Goal: Obtain resource: Download file/media

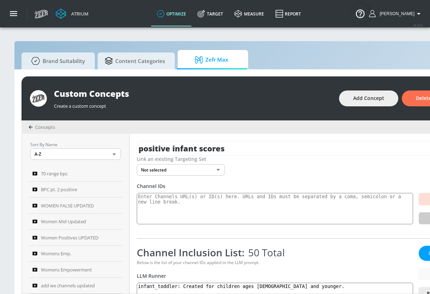
scroll to position [334, 0]
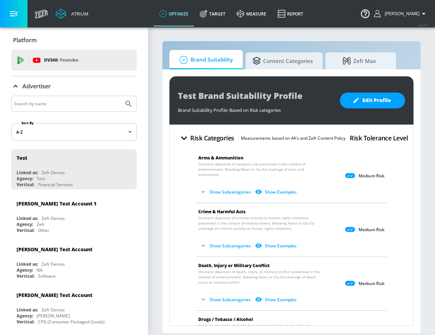
click at [18, 15] on button "button" at bounding box center [13, 13] width 27 height 27
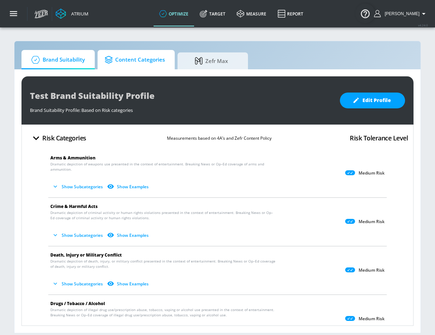
click at [128, 63] on span "Content Categories" at bounding box center [135, 59] width 60 height 17
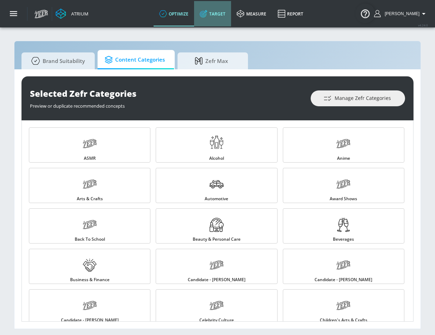
click at [207, 12] on icon at bounding box center [204, 14] width 8 height 8
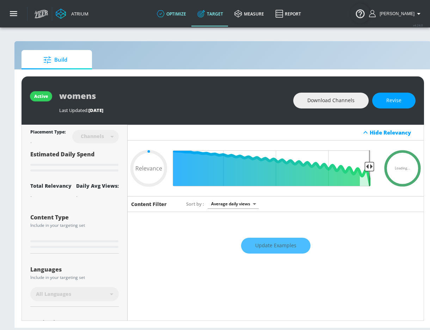
type input "0.6"
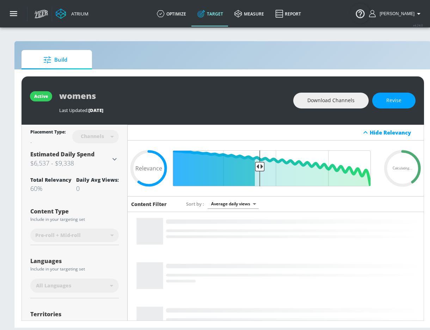
click at [188, 27] on section "Build active womens Last Updated: 7 days ago Download Channels Revise Placement…" at bounding box center [222, 178] width 445 height 303
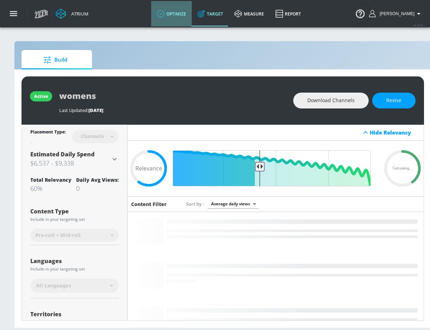
click at [188, 17] on link "optimize" at bounding box center [171, 13] width 40 height 25
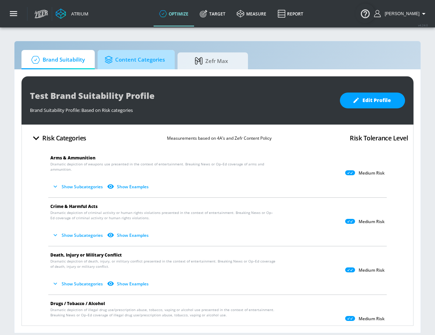
click at [146, 63] on span "Content Categories" at bounding box center [135, 59] width 60 height 17
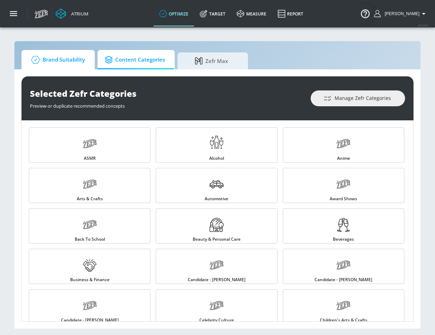
click at [79, 59] on span "Brand Suitability" at bounding box center [57, 59] width 56 height 17
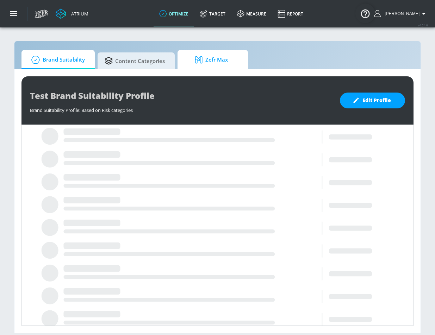
click at [223, 65] on span "Zefr Max" at bounding box center [211, 59] width 54 height 17
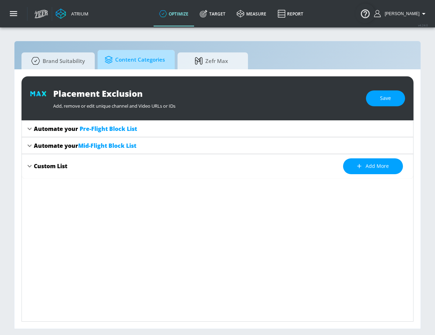
click at [140, 62] on span "Content Categories" at bounding box center [135, 59] width 60 height 17
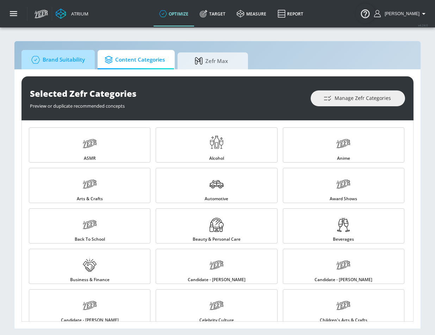
click at [63, 66] on span "Brand Suitability" at bounding box center [57, 59] width 56 height 17
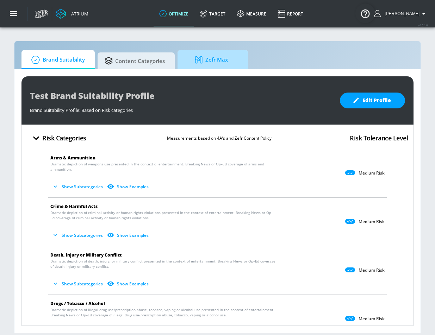
click at [215, 59] on span "Zefr Max" at bounding box center [211, 59] width 54 height 17
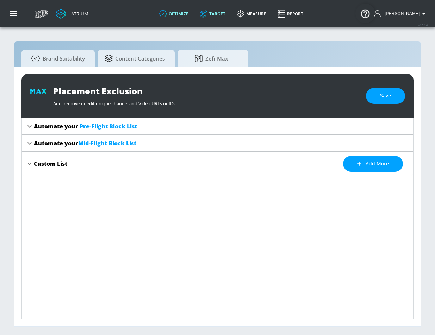
click at [226, 13] on link "Target" at bounding box center [212, 13] width 37 height 25
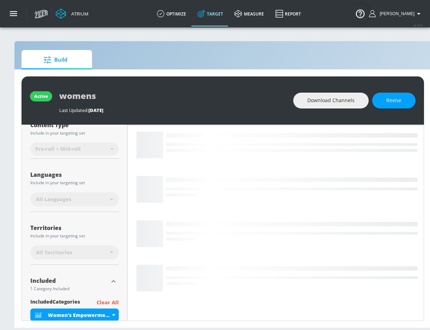
scroll to position [67, 0]
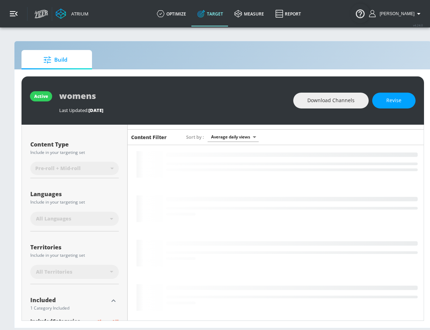
drag, startPoint x: 19, startPoint y: 14, endPoint x: 12, endPoint y: 14, distance: 7.7
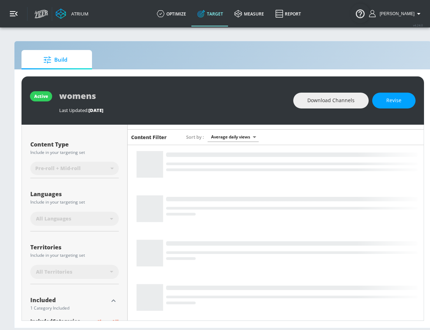
click at [12, 14] on icon "button" at bounding box center [14, 13] width 8 height 5
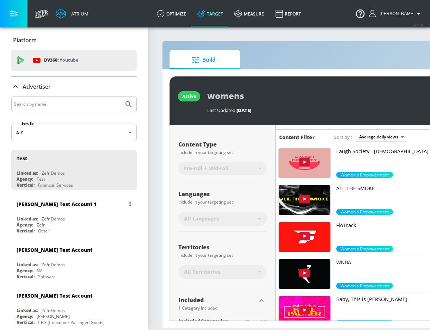
click at [67, 208] on div "[PERSON_NAME] Test Account 1" at bounding box center [76, 203] width 118 height 17
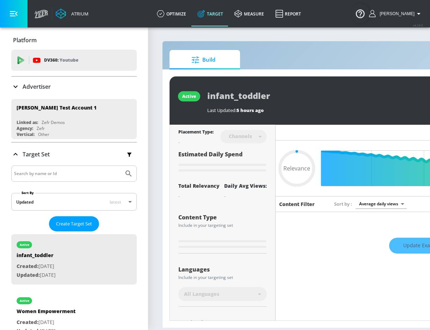
type input "0.05"
click at [267, 14] on link "measure" at bounding box center [249, 13] width 41 height 25
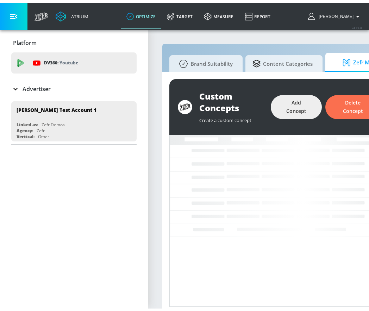
scroll to position [0, 6]
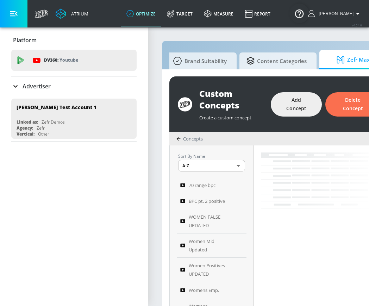
click at [26, 5] on button "button" at bounding box center [13, 13] width 27 height 27
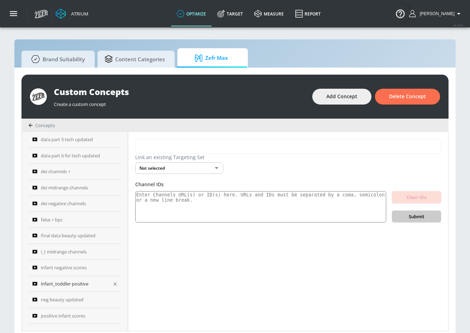
scroll to position [7, 0]
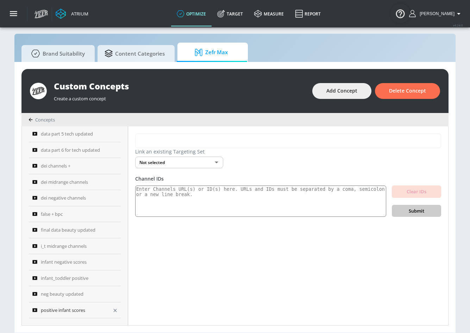
click at [79, 306] on span "positive infant scores" at bounding box center [63, 310] width 44 height 8
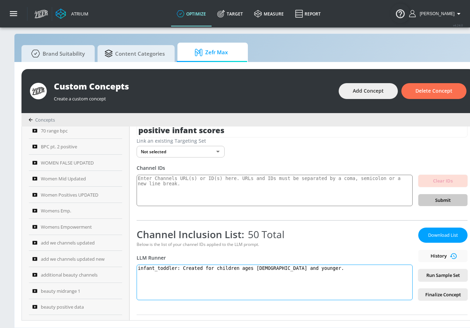
scroll to position [63, 0]
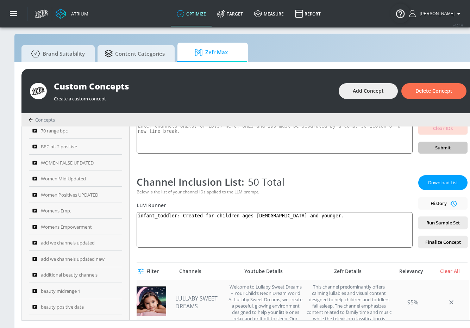
click at [200, 301] on link "LULLABY SWEET DREAMS" at bounding box center [199, 301] width 49 height 15
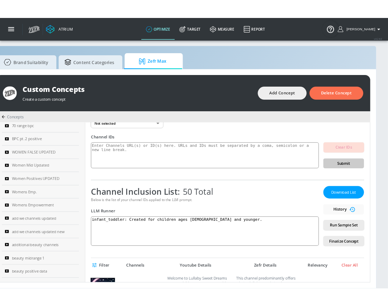
scroll to position [0, 0]
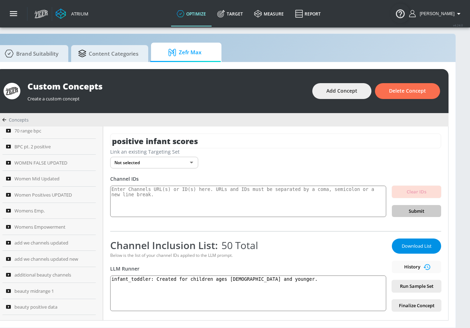
click at [369, 248] on span "Download List" at bounding box center [416, 246] width 35 height 8
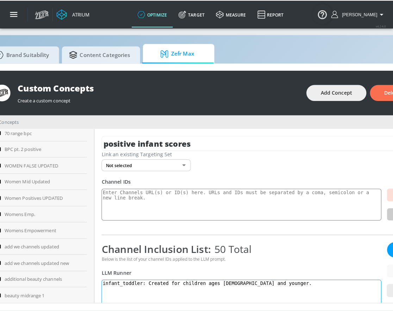
scroll to position [36, 0]
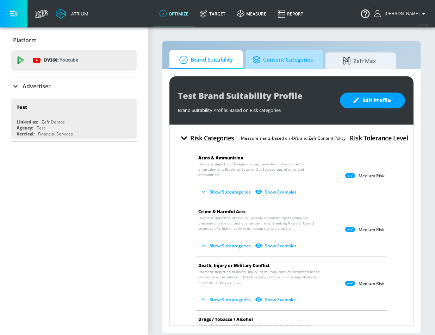
click at [272, 62] on span "Content Categories" at bounding box center [282, 59] width 60 height 17
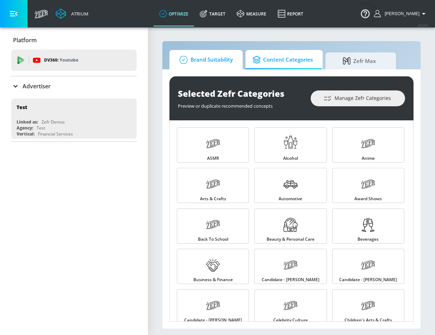
click at [221, 62] on span "Brand Suitability" at bounding box center [204, 59] width 56 height 17
